Goal: Register for event/course

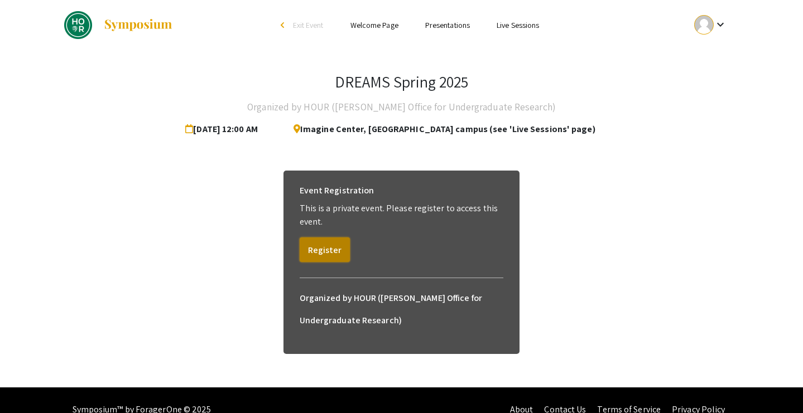
click at [330, 251] on button "Register" at bounding box center [325, 250] width 50 height 25
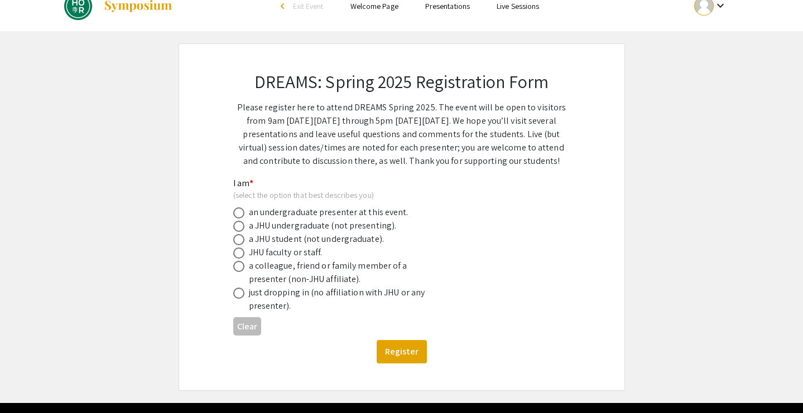
scroll to position [27, 0]
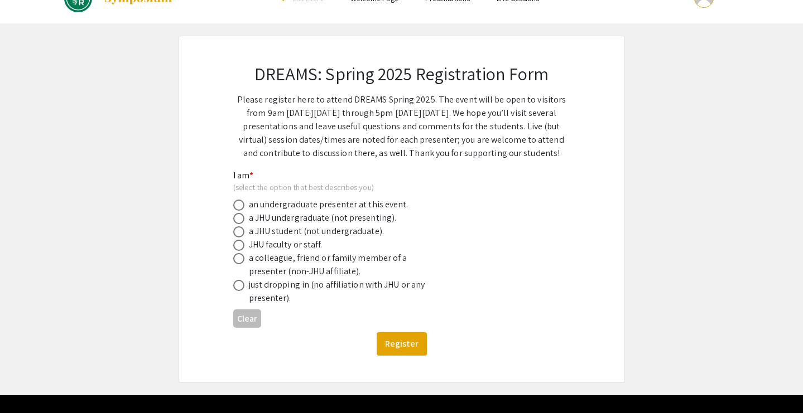
click at [346, 204] on div "an undergraduate presenter at this event." at bounding box center [329, 204] width 160 height 13
click at [241, 206] on span at bounding box center [238, 205] width 11 height 11
click at [241, 206] on input "radio" at bounding box center [238, 205] width 11 height 11
radio input "true"
click at [394, 339] on button "Register" at bounding box center [402, 344] width 50 height 23
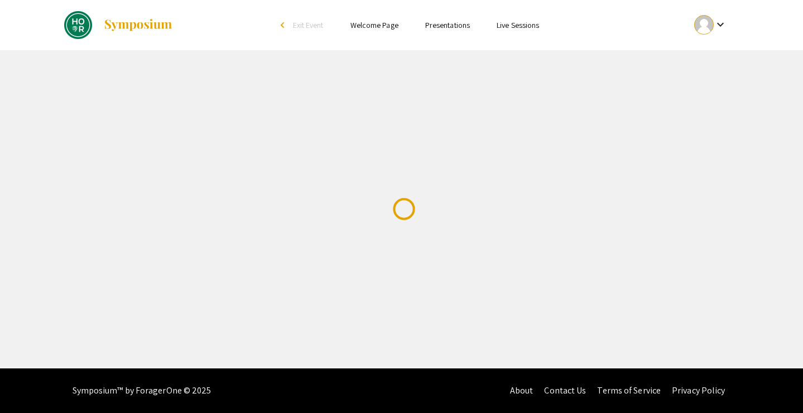
scroll to position [0, 0]
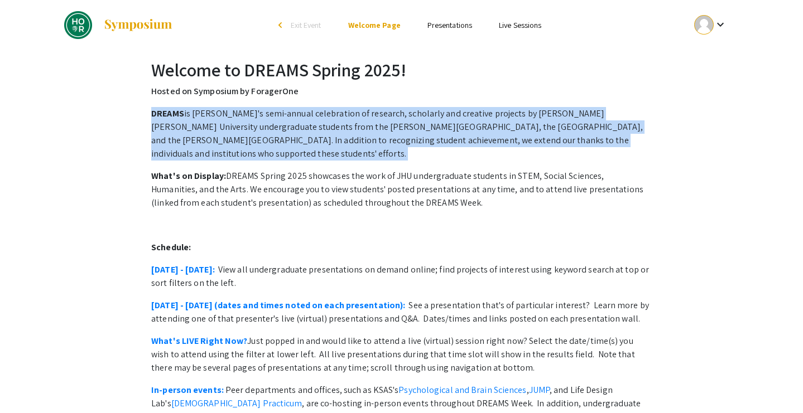
drag, startPoint x: 394, startPoint y: 102, endPoint x: 392, endPoint y: 146, distance: 44.1
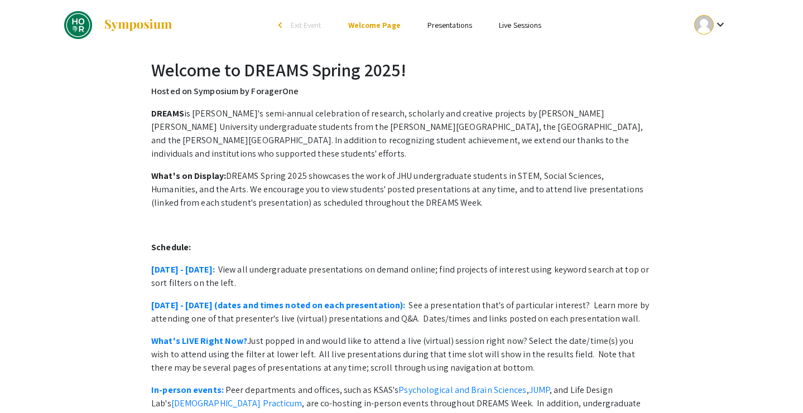
click at [363, 263] on p "April 28 - May 2: View all undergraduate presentations on demand online; find p…" at bounding box center [401, 276] width 500 height 27
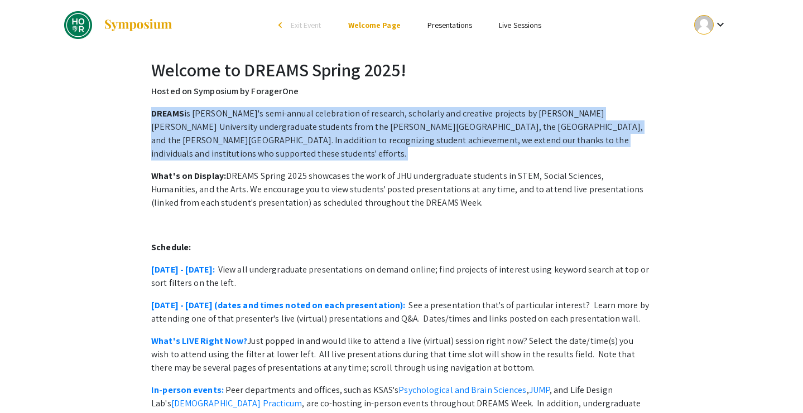
drag, startPoint x: 404, startPoint y: 98, endPoint x: 401, endPoint y: 148, distance: 50.3
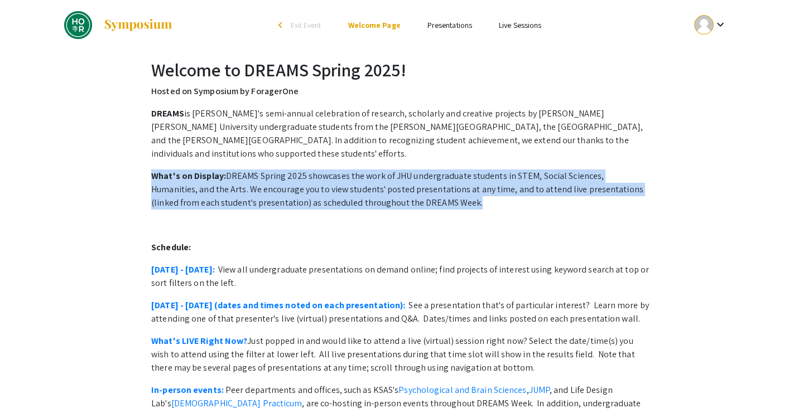
drag, startPoint x: 401, startPoint y: 148, endPoint x: 421, endPoint y: 196, distance: 51.5
click at [421, 196] on p "What's on Display: DREAMS Spring 2025 showcases the work of JHU undergraduate s…" at bounding box center [401, 190] width 500 height 40
drag, startPoint x: 421, startPoint y: 196, endPoint x: 420, endPoint y: 148, distance: 47.5
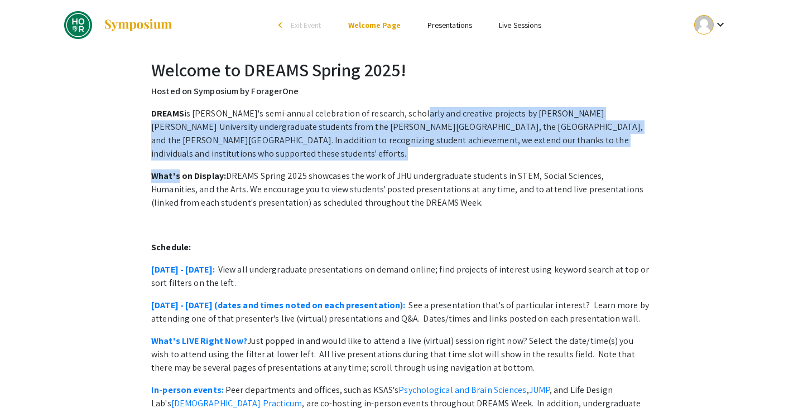
drag, startPoint x: 420, startPoint y: 148, endPoint x: 427, endPoint y: 108, distance: 40.9
click at [427, 108] on p "DREAMS is JHU's semi-annual celebration of research, scholarly and creative pro…" at bounding box center [401, 134] width 500 height 54
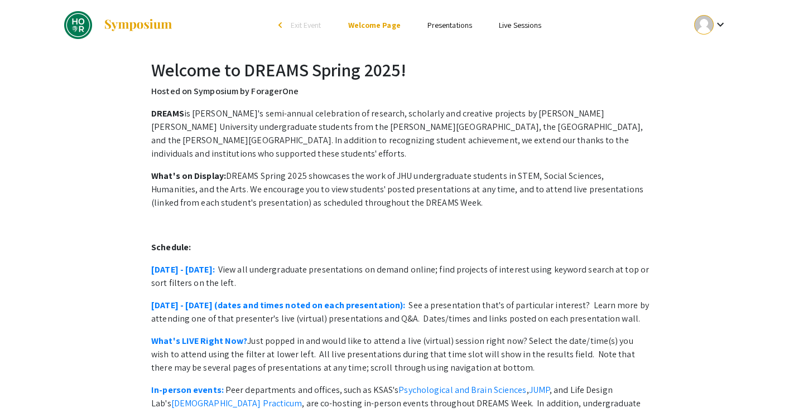
scroll to position [388, 0]
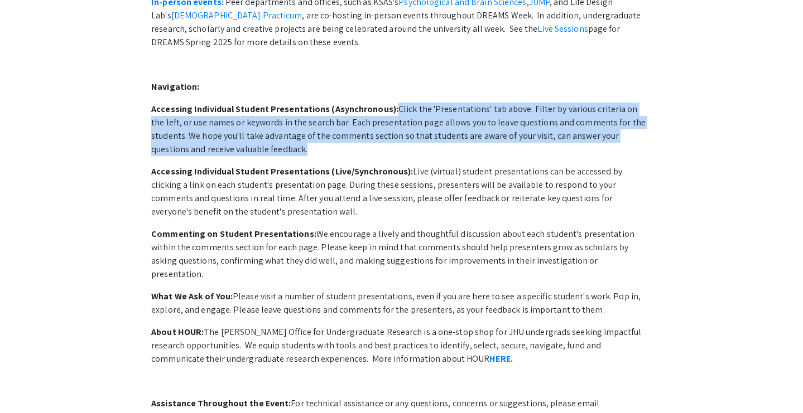
drag, startPoint x: 387, startPoint y: 94, endPoint x: 396, endPoint y: 146, distance: 52.7
click at [396, 146] on div "DREAMS is JHU's semi-annual celebration of research, scholarly and creative pro…" at bounding box center [401, 71] width 500 height 705
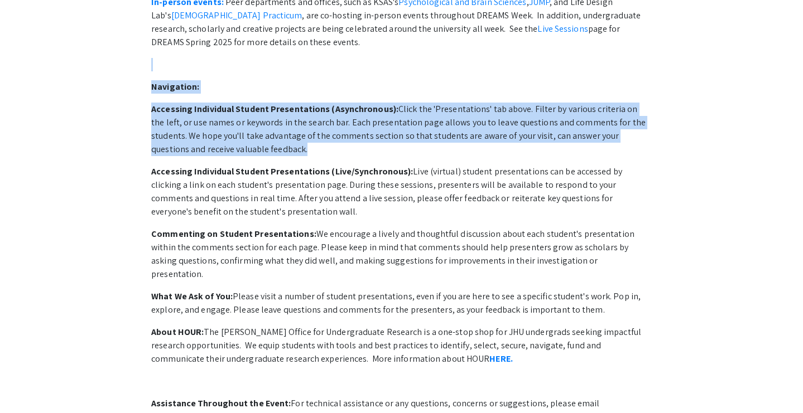
drag, startPoint x: 429, startPoint y: 55, endPoint x: 429, endPoint y: 134, distance: 79.2
click at [429, 134] on div "DREAMS is JHU's semi-annual celebration of research, scholarly and creative pro…" at bounding box center [401, 71] width 500 height 705
click at [429, 134] on p "Accessing Individual Student Presentations (Asynchronous): Click the 'Presentat…" at bounding box center [401, 130] width 500 height 54
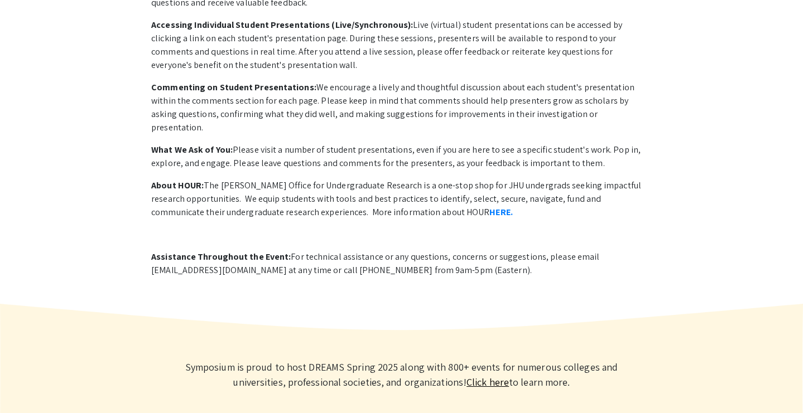
scroll to position [536, 0]
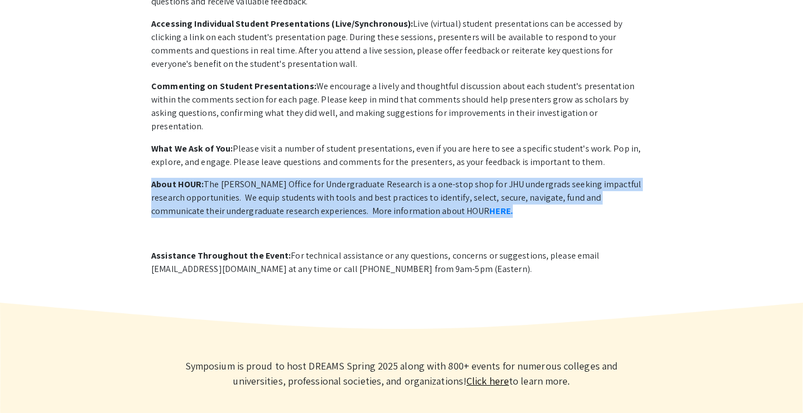
drag, startPoint x: 405, startPoint y: 210, endPoint x: 405, endPoint y: 151, distance: 59.1
drag, startPoint x: 405, startPoint y: 151, endPoint x: 441, endPoint y: 195, distance: 56.7
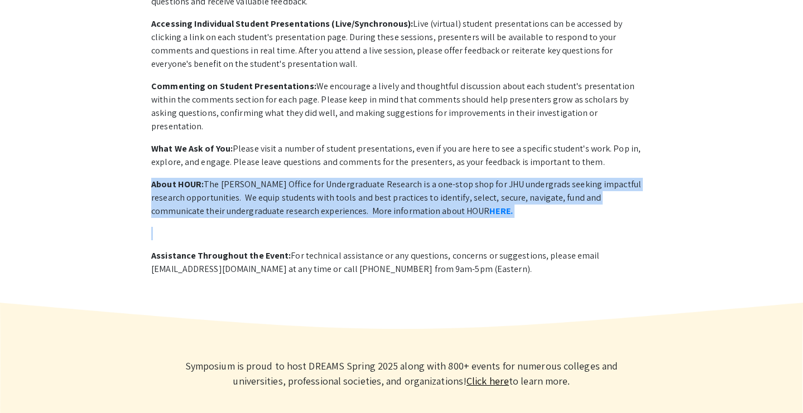
drag, startPoint x: 418, startPoint y: 150, endPoint x: 434, endPoint y: 195, distance: 48.5
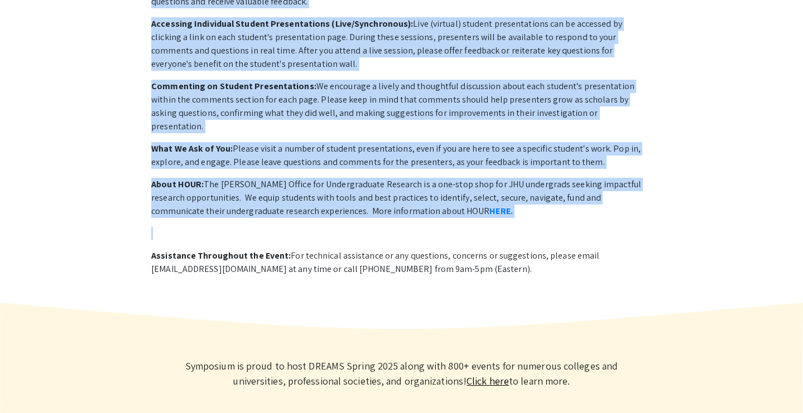
drag, startPoint x: 399, startPoint y: 264, endPoint x: 401, endPoint y: 220, distance: 44.1
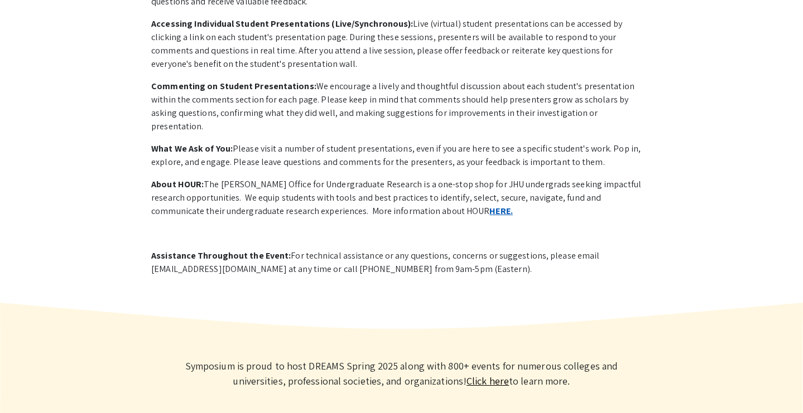
click at [489, 205] on strong "HERE." at bounding box center [500, 211] width 23 height 12
